Goal: Entertainment & Leisure: Consume media (video, audio)

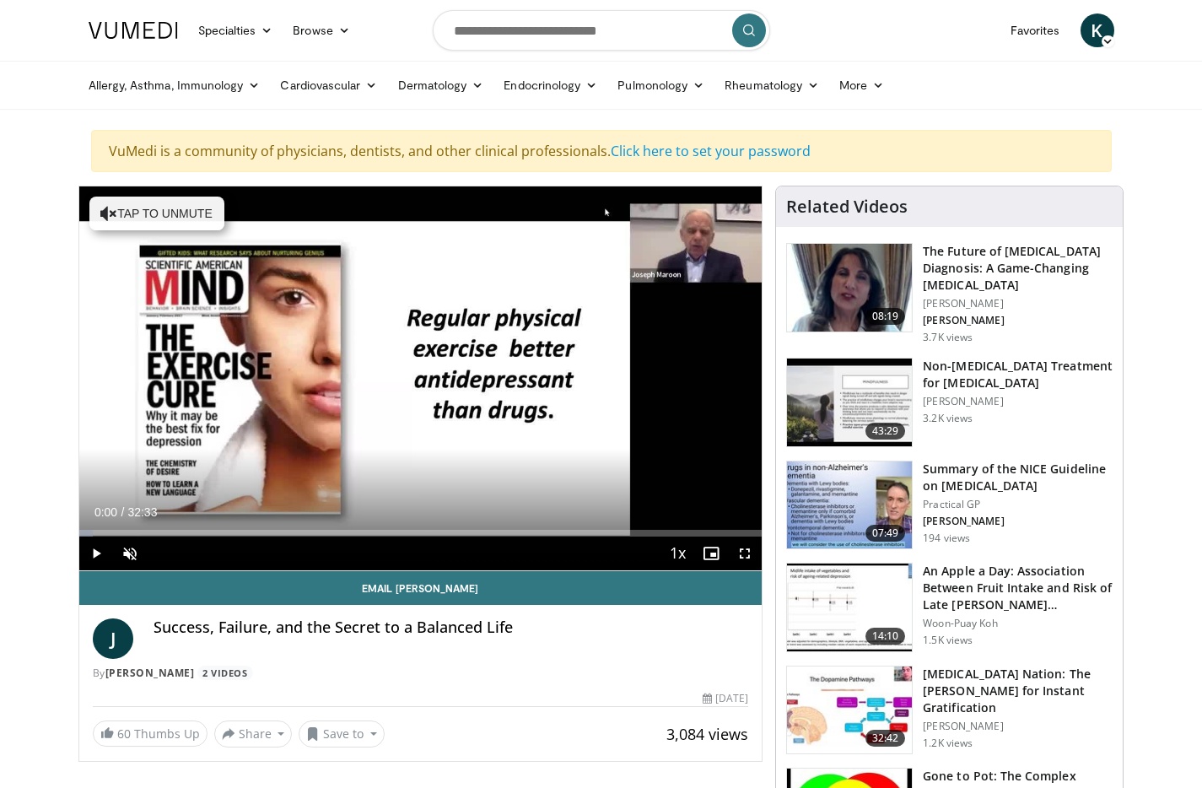
click at [853, 673] on img at bounding box center [849, 710] width 125 height 88
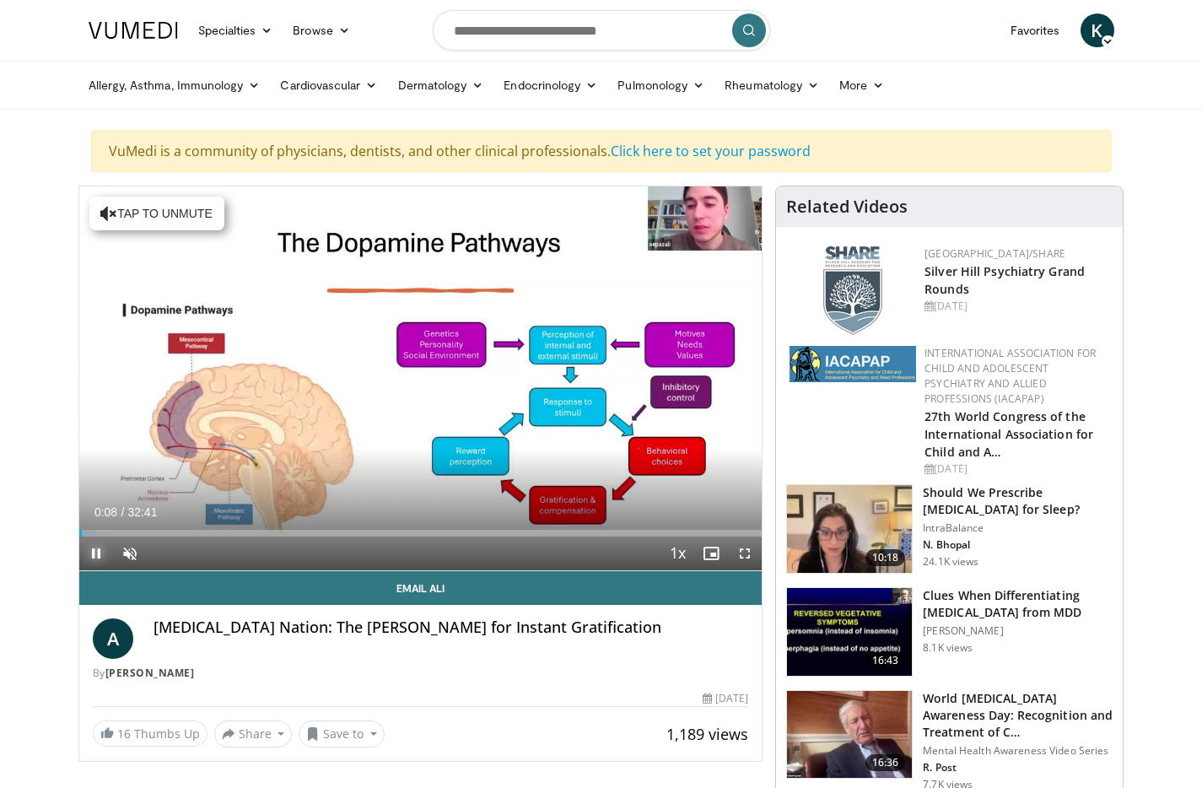
click at [94, 552] on span "Video Player" at bounding box center [96, 554] width 34 height 34
